Goal: Download file/media

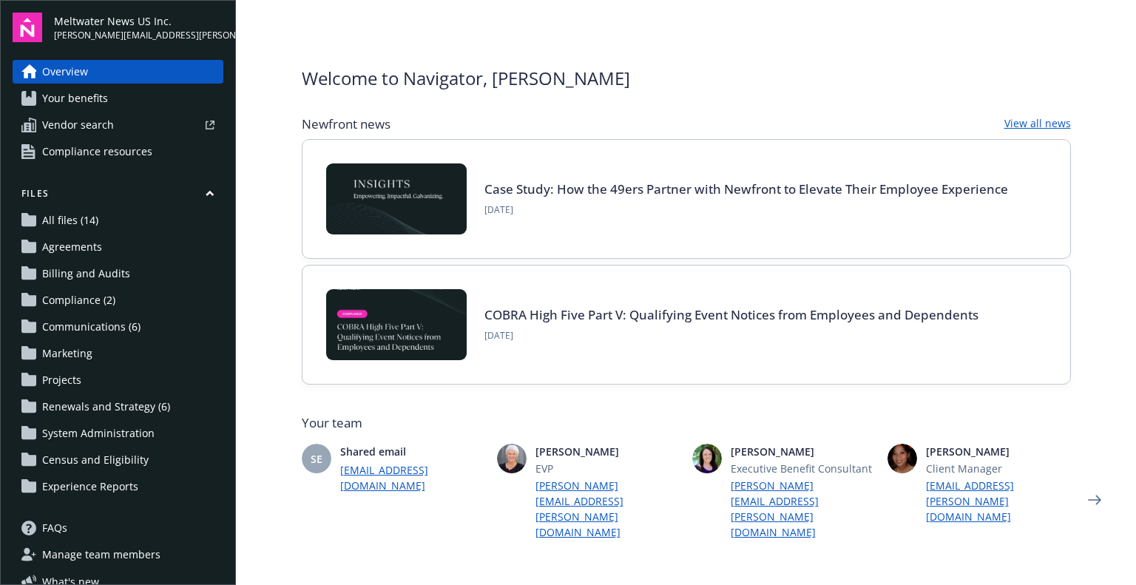
click at [62, 224] on span "All files (14)" at bounding box center [70, 221] width 56 height 24
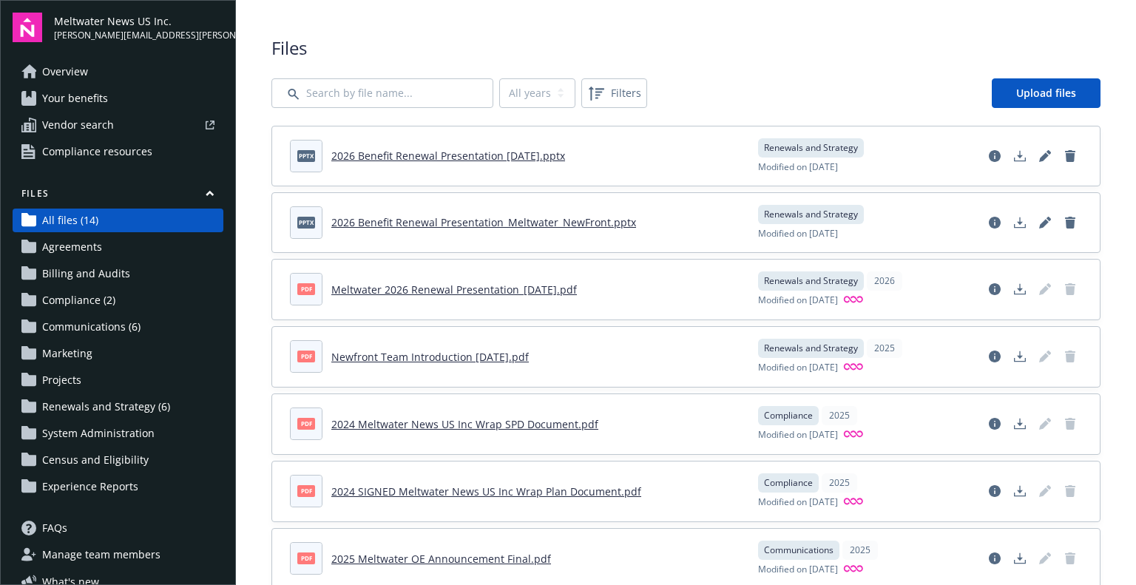
click at [412, 286] on link "Meltwater 2026 Renewal Presentation_[DATE].pdf" at bounding box center [454, 290] width 246 height 14
